Goal: Task Accomplishment & Management: Understand process/instructions

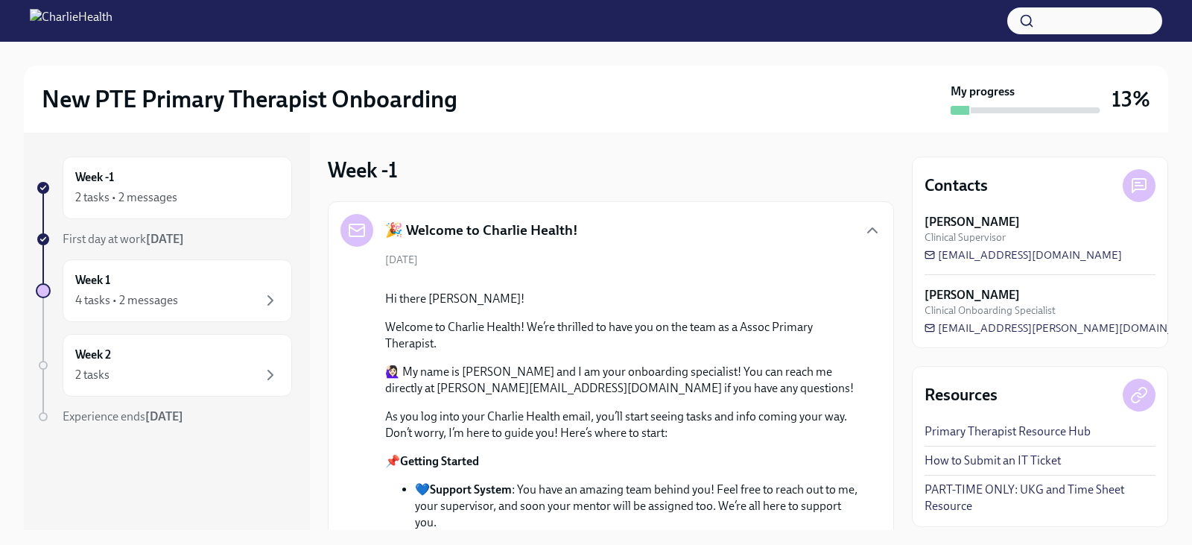
scroll to position [912, 0]
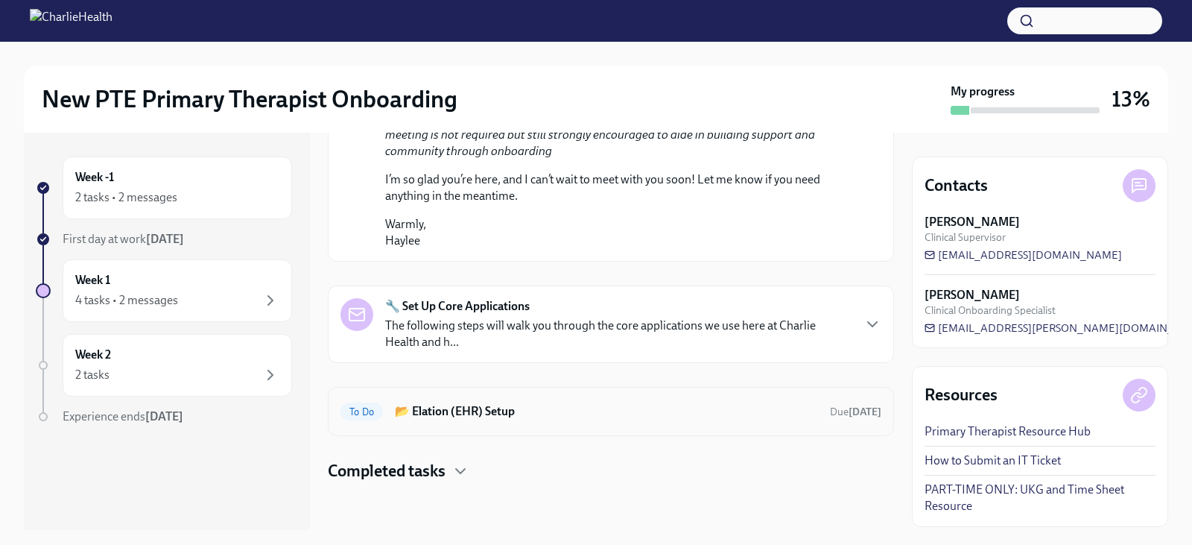
click at [481, 406] on h6 "📂 Elation (EHR) Setup" at bounding box center [606, 411] width 423 height 16
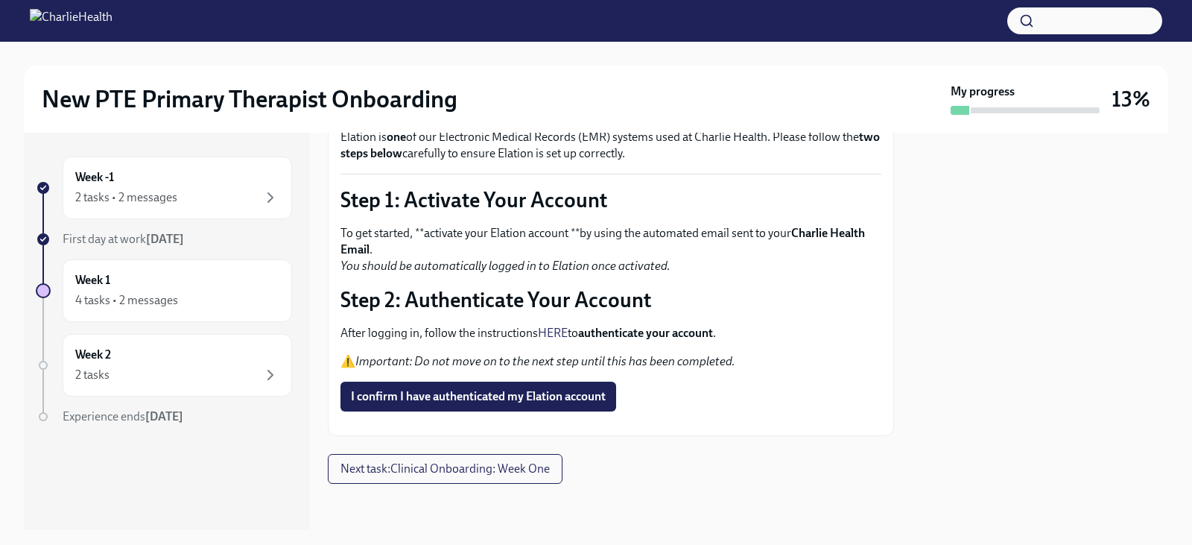
scroll to position [106, 0]
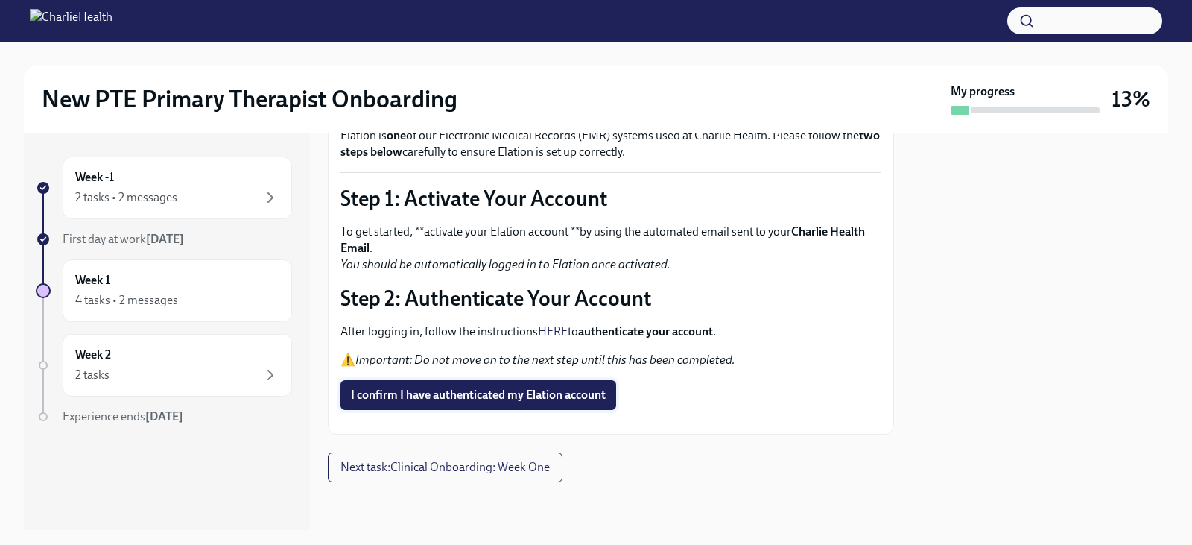
click at [496, 393] on span "I confirm I have authenticated my Elation account" at bounding box center [478, 395] width 255 height 15
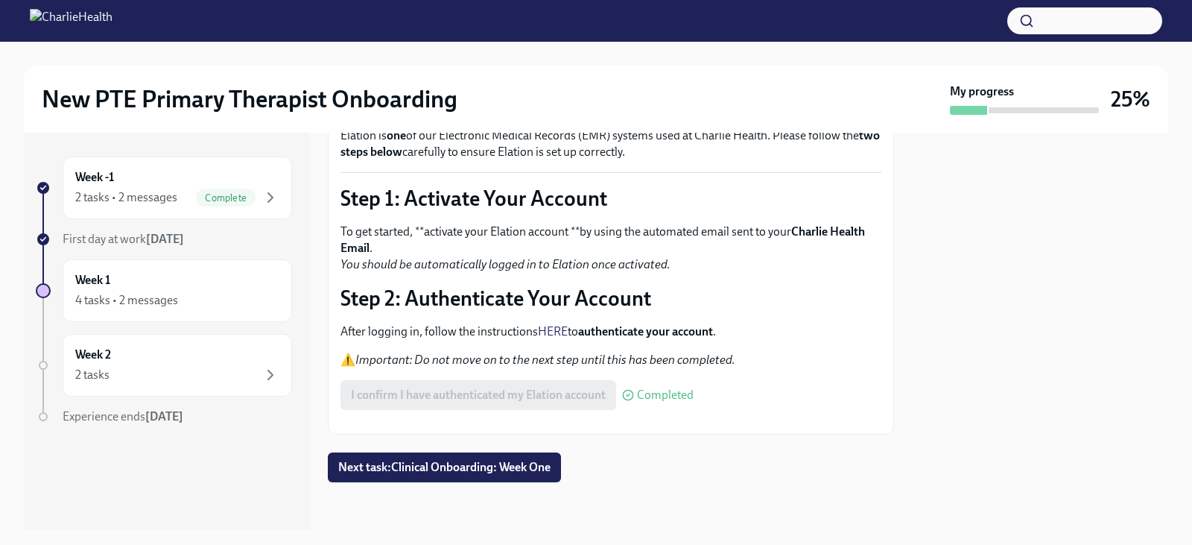
scroll to position [148, 0]
click at [456, 461] on span "Next task : Clinical Onboarding: Week One" at bounding box center [444, 467] width 212 height 15
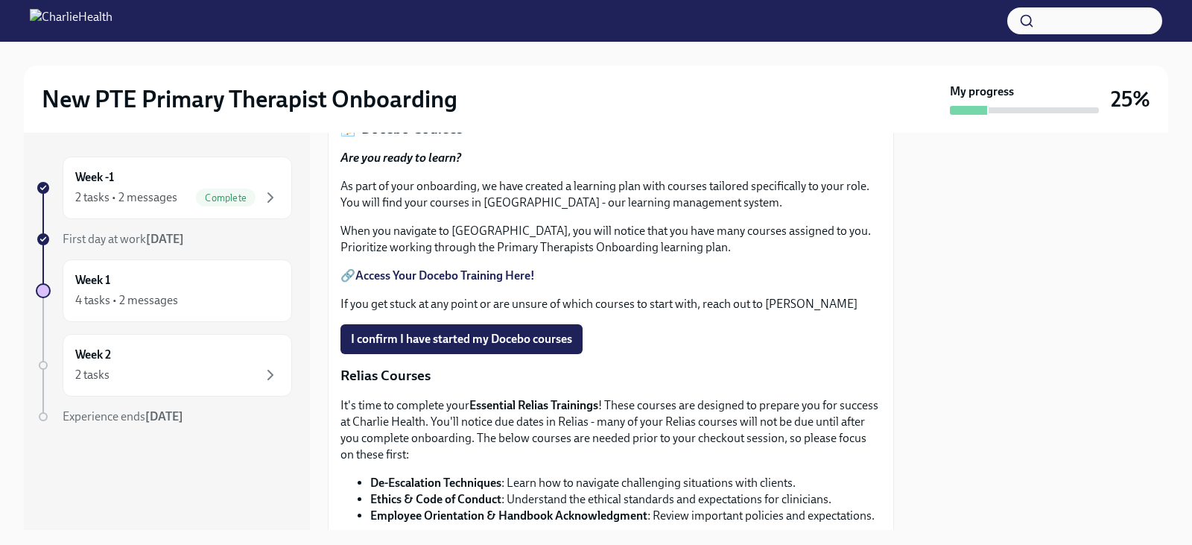
scroll to position [745, 0]
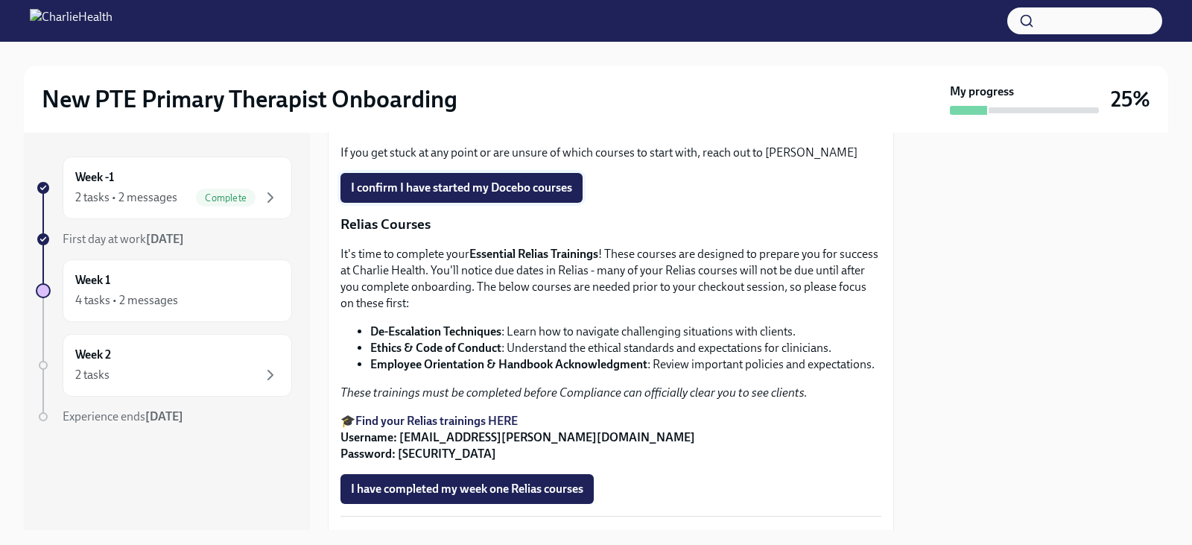
click at [470, 195] on span "I confirm I have started my Docebo courses" at bounding box center [461, 187] width 221 height 15
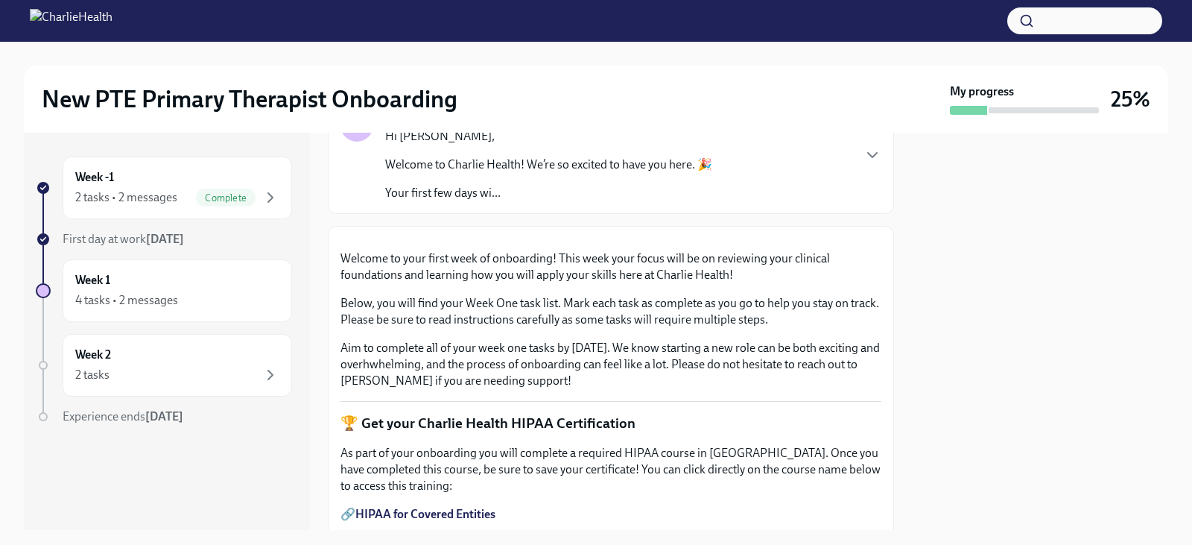
scroll to position [149, 0]
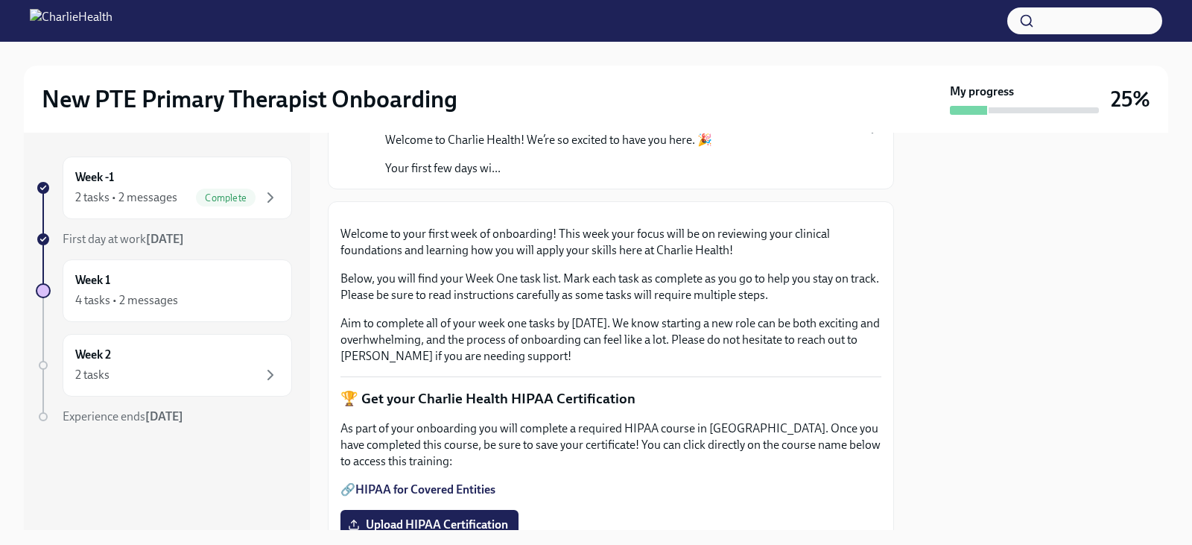
click at [153, 239] on strong "[DATE]" at bounding box center [165, 239] width 38 height 14
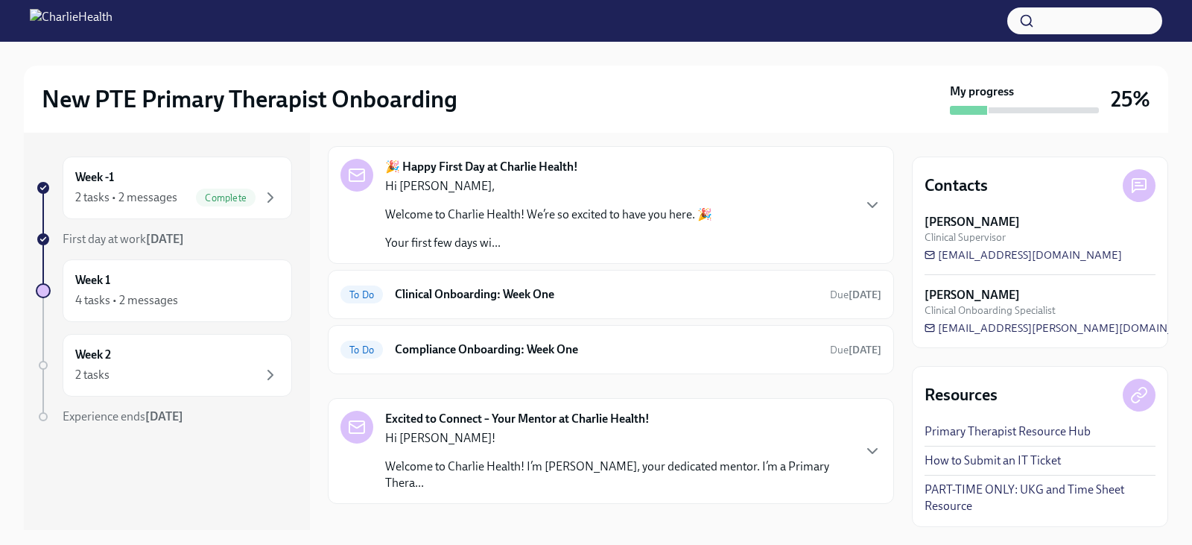
scroll to position [123, 0]
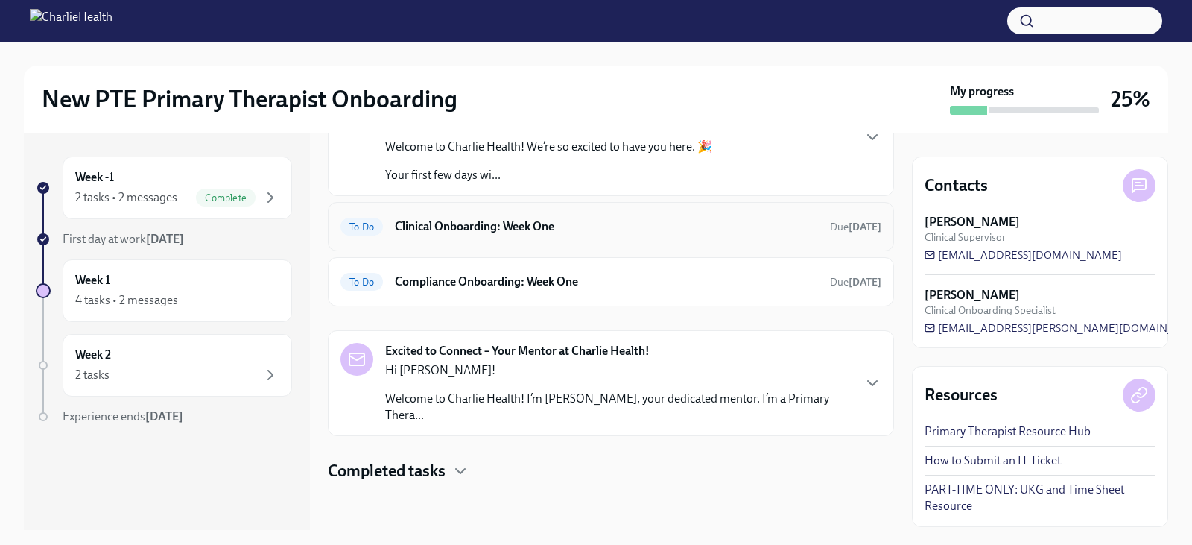
click at [542, 230] on h6 "Clinical Onboarding: Week One" at bounding box center [606, 226] width 423 height 16
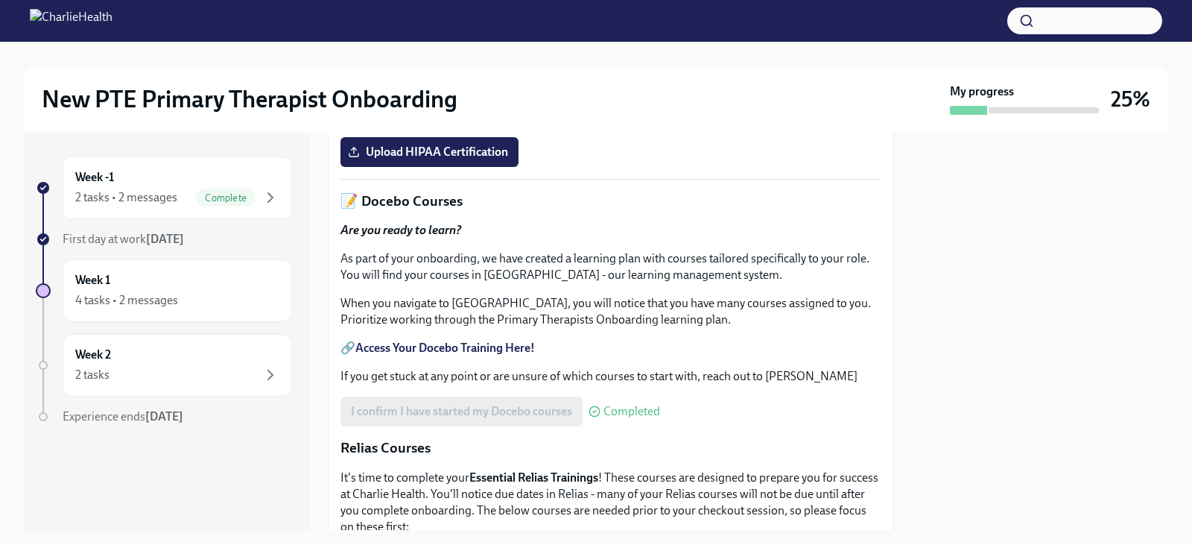
scroll to position [596, 0]
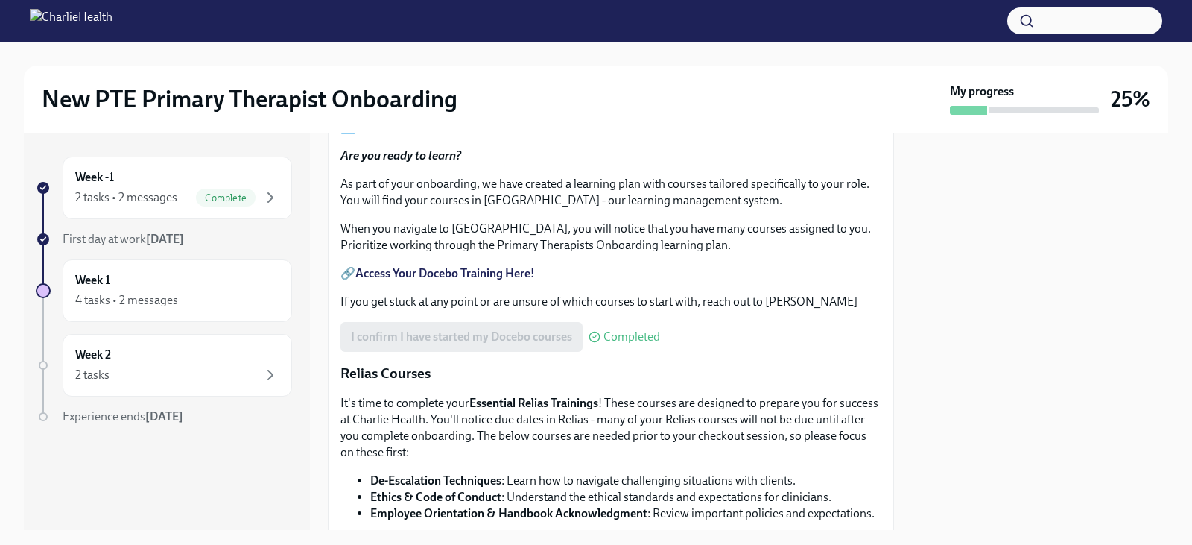
click at [411, 49] on link "HIPAA for Covered Entities" at bounding box center [425, 42] width 140 height 14
